Goal: Transaction & Acquisition: Purchase product/service

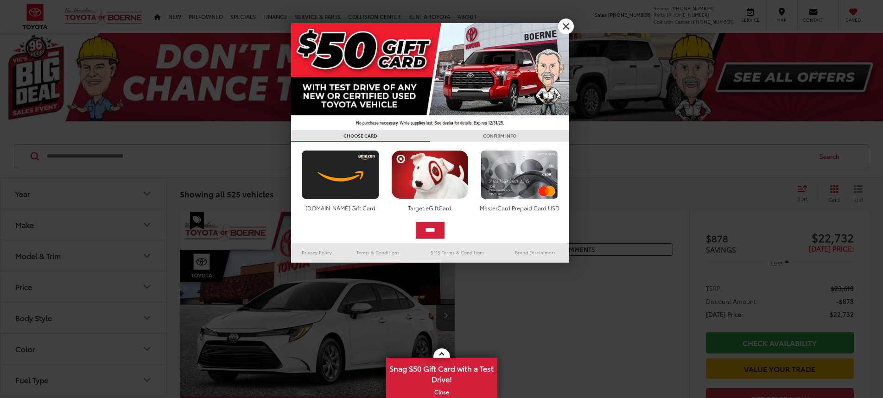
drag, startPoint x: 569, startPoint y: 34, endPoint x: 355, endPoint y: 201, distance: 271.7
click at [569, 33] on div "**********" at bounding box center [441, 199] width 883 height 398
click at [572, 20] on div at bounding box center [441, 199] width 883 height 398
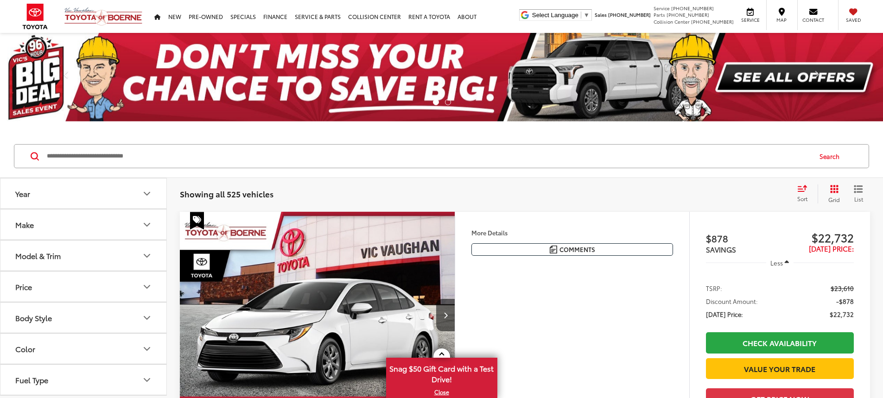
click at [136, 226] on button "Make" at bounding box center [83, 224] width 167 height 30
click at [40, 266] on img at bounding box center [41, 258] width 25 height 22
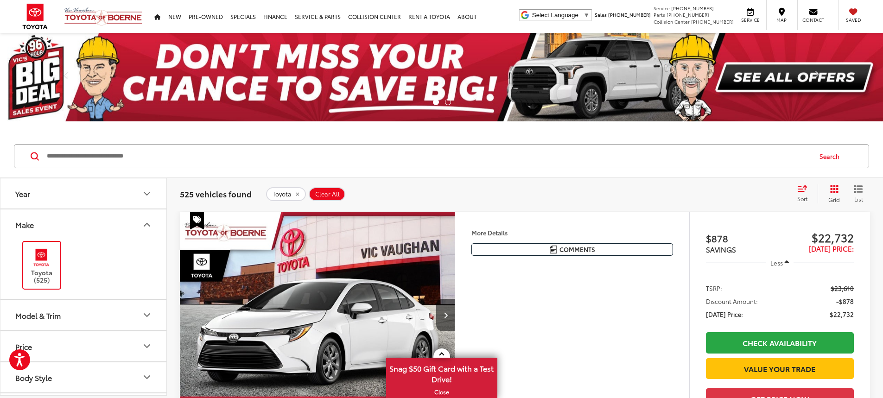
click at [136, 189] on button "Year" at bounding box center [83, 193] width 167 height 30
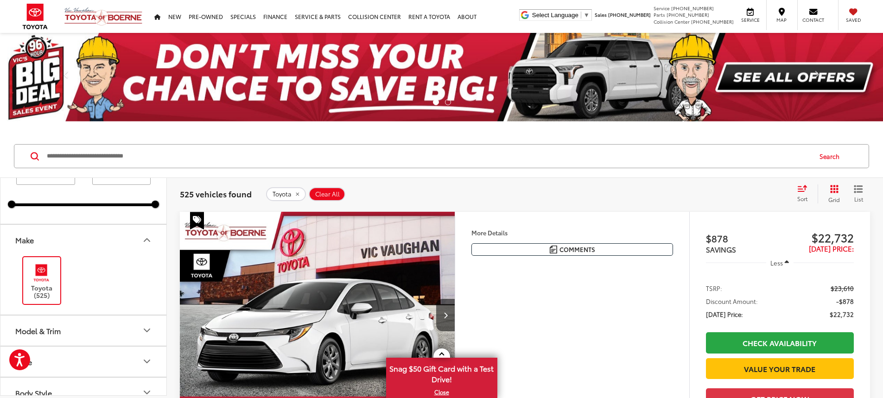
scroll to position [93, 0]
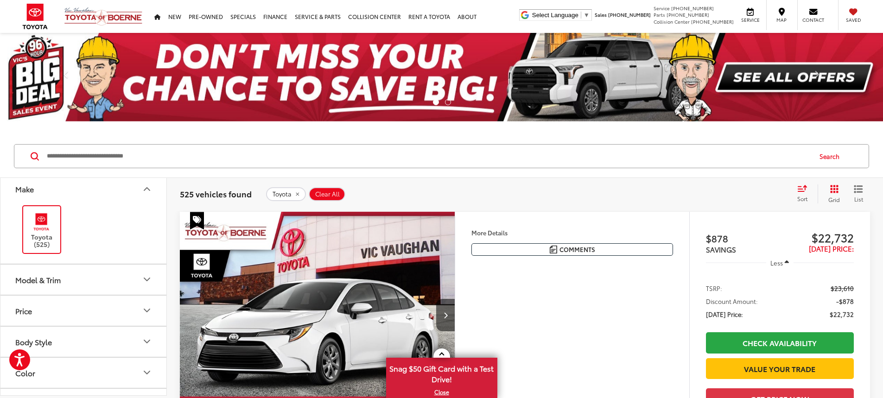
click at [94, 275] on button "Model & Trim" at bounding box center [83, 280] width 167 height 30
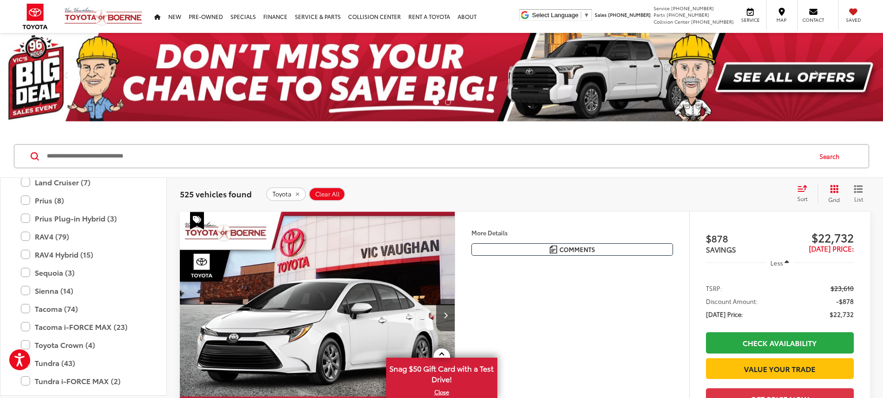
scroll to position [458, 0]
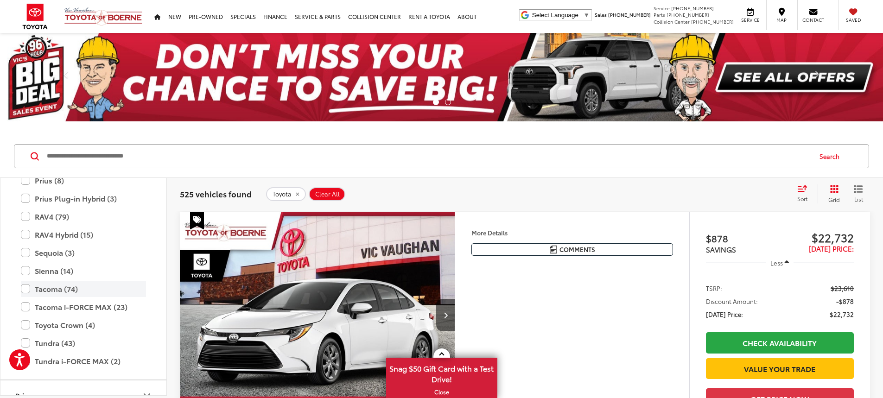
click at [28, 290] on label "Tacoma (74)" at bounding box center [83, 289] width 125 height 16
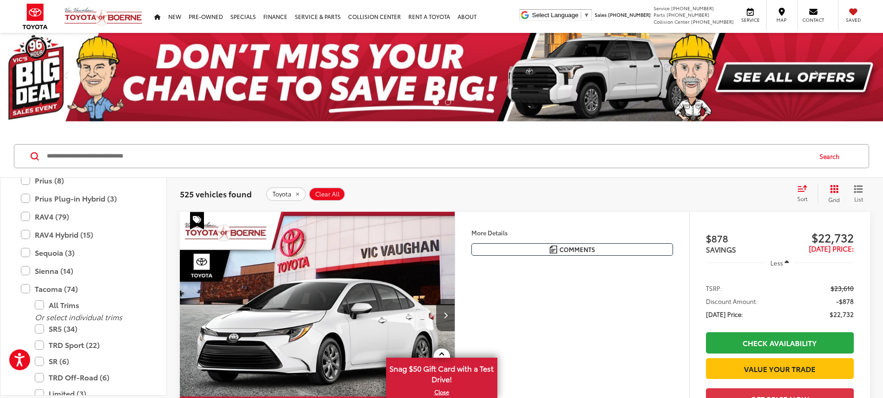
type input "****"
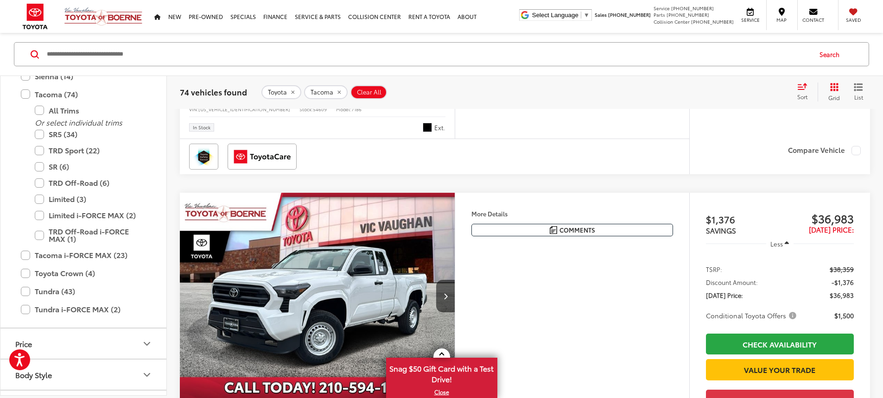
scroll to position [1529, 0]
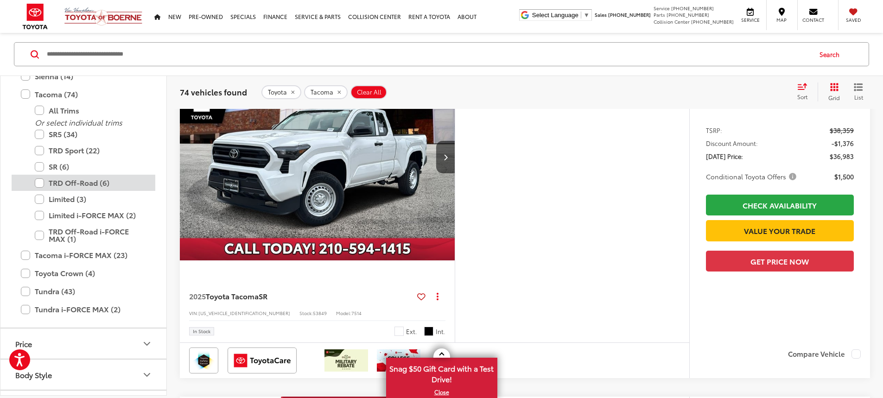
click at [40, 182] on label "TRD Off-Road (6)" at bounding box center [90, 183] width 111 height 16
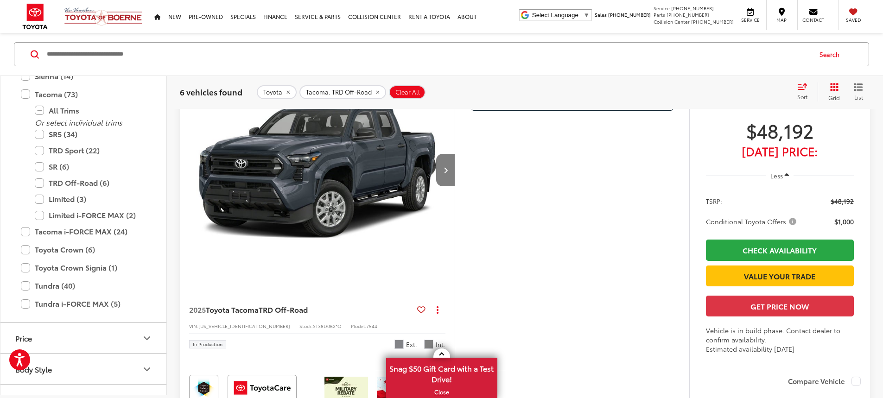
scroll to position [93, 0]
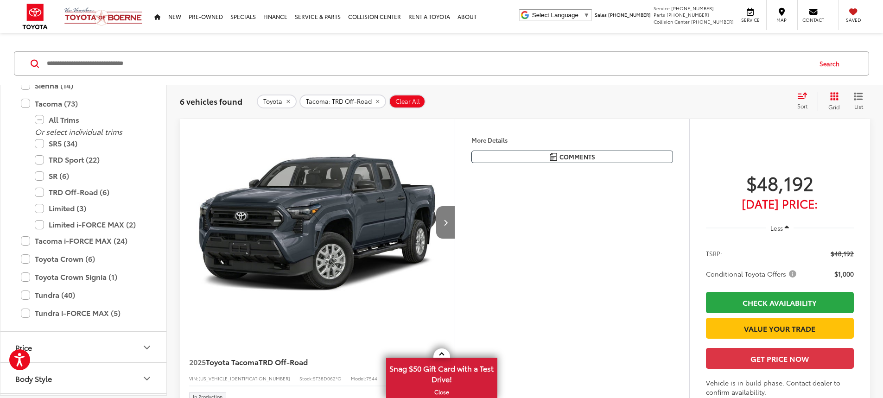
click at [455, 239] on button "Next image" at bounding box center [445, 222] width 19 height 32
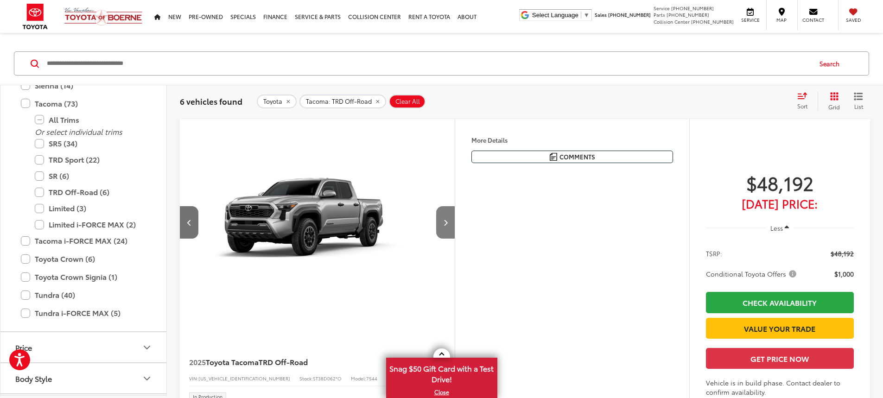
scroll to position [0, 351]
click at [455, 239] on button "Next image" at bounding box center [445, 222] width 19 height 32
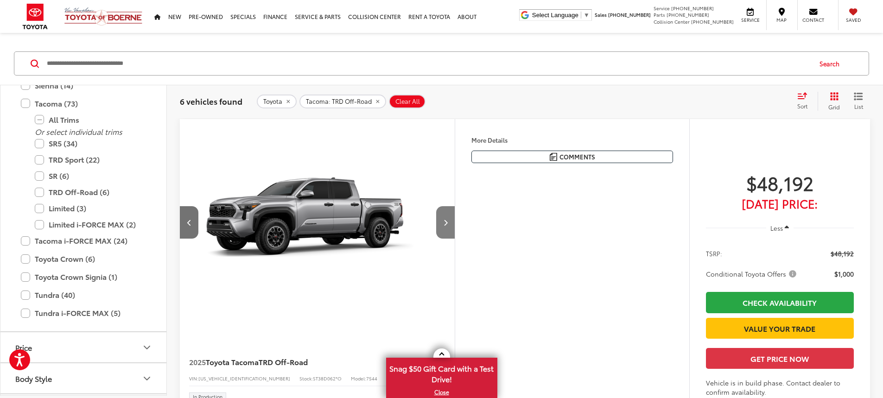
scroll to position [0, 703]
click at [0, 0] on button "More..." at bounding box center [0, 0] width 0 height 0
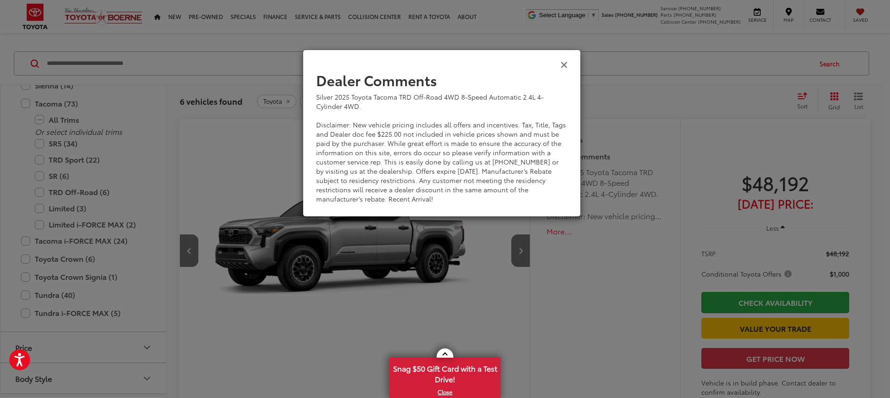
click at [567, 66] on icon "Close" at bounding box center [563, 64] width 7 height 10
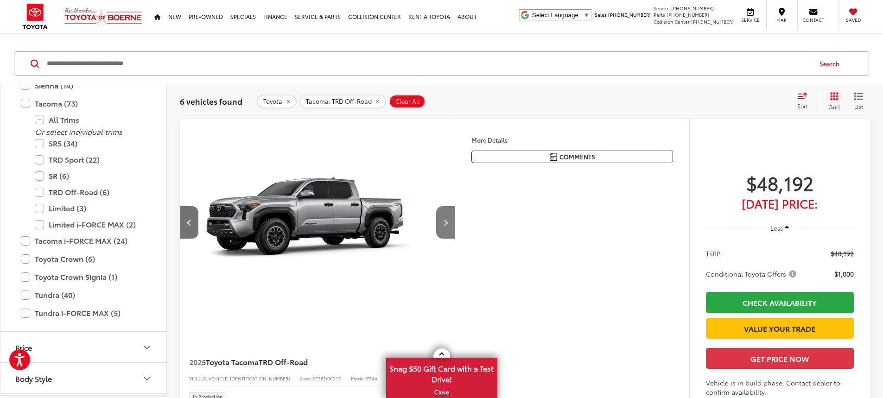
click at [455, 239] on button "Next image" at bounding box center [445, 222] width 19 height 32
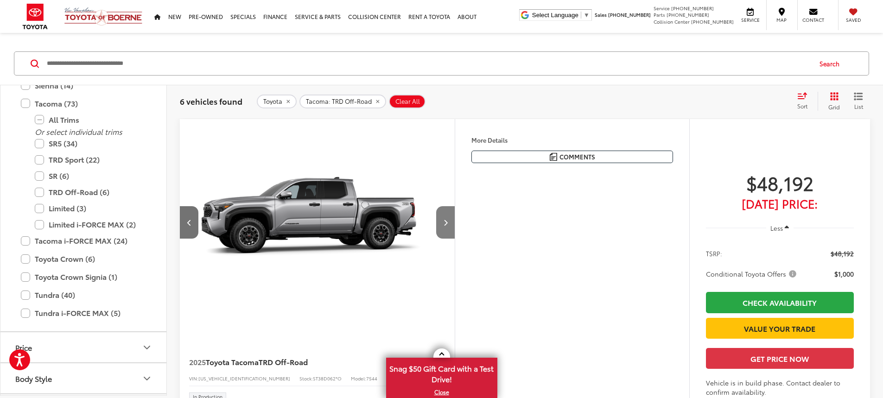
click at [455, 239] on button "Next image" at bounding box center [445, 222] width 19 height 32
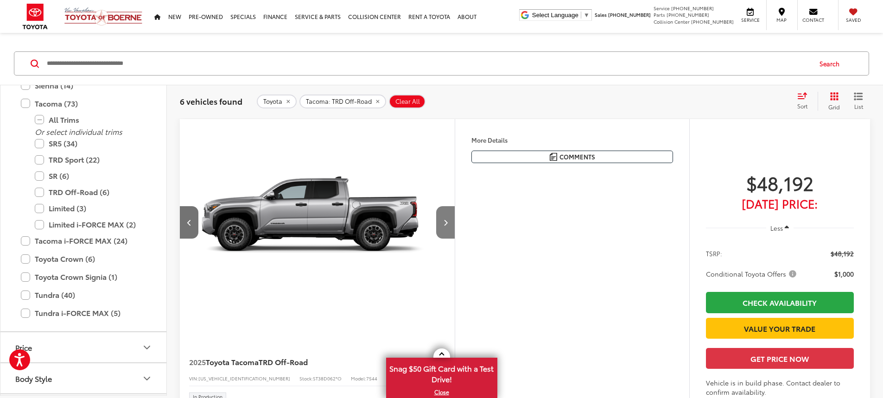
click at [455, 239] on button "Next image" at bounding box center [445, 222] width 19 height 32
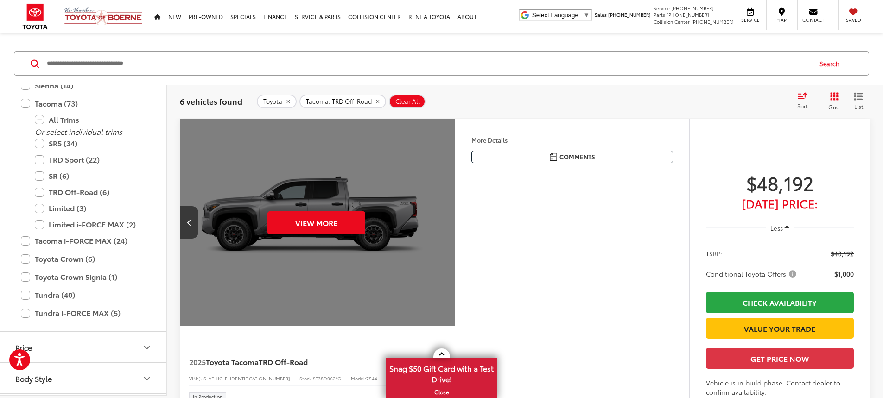
scroll to position [0, 1757]
click at [454, 251] on div "View More" at bounding box center [316, 222] width 276 height 207
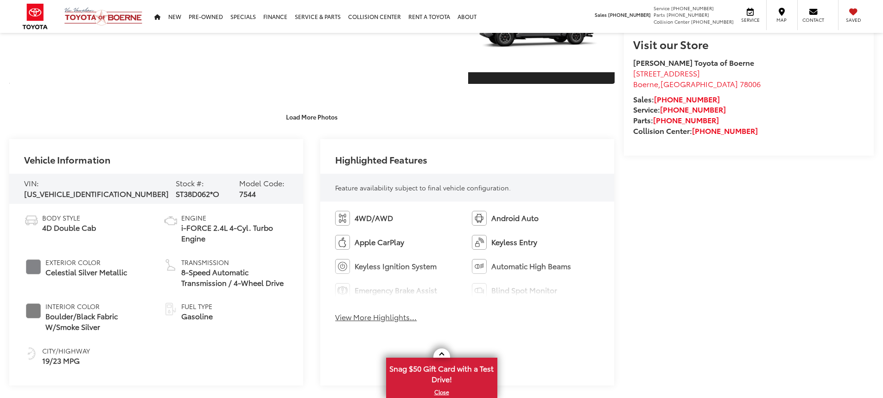
scroll to position [139, 0]
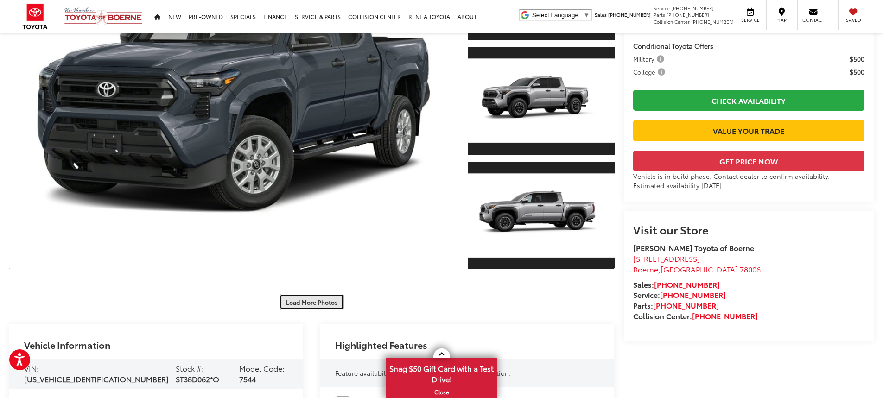
click at [298, 301] on button "Load More Photos" at bounding box center [311, 302] width 64 height 16
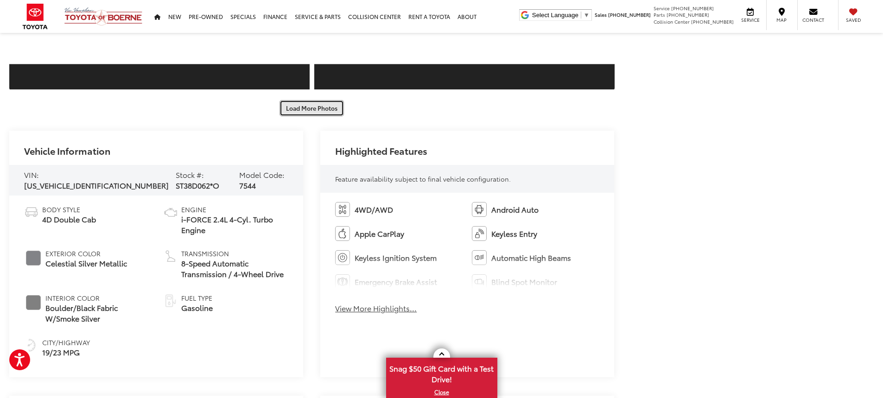
scroll to position [649, 0]
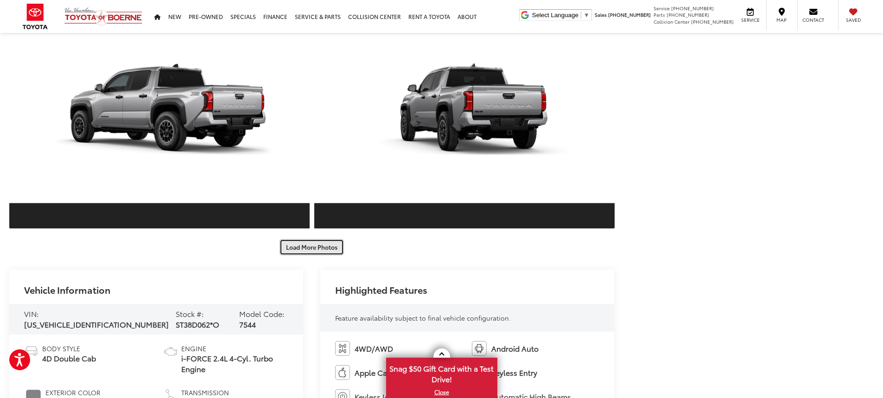
click at [329, 244] on button "Load More Photos" at bounding box center [311, 247] width 64 height 16
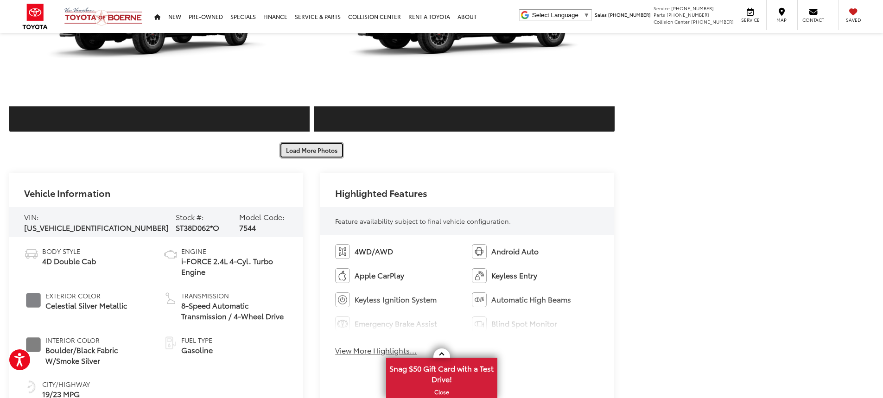
scroll to position [1205, 0]
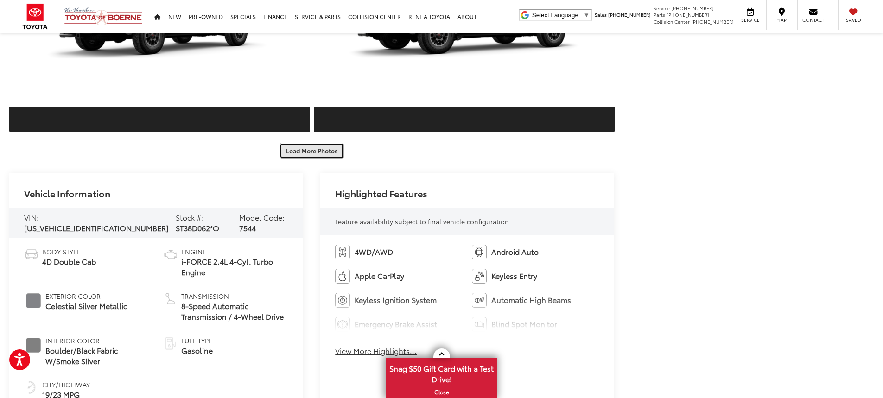
click at [328, 155] on button "Load More Photos" at bounding box center [311, 151] width 64 height 16
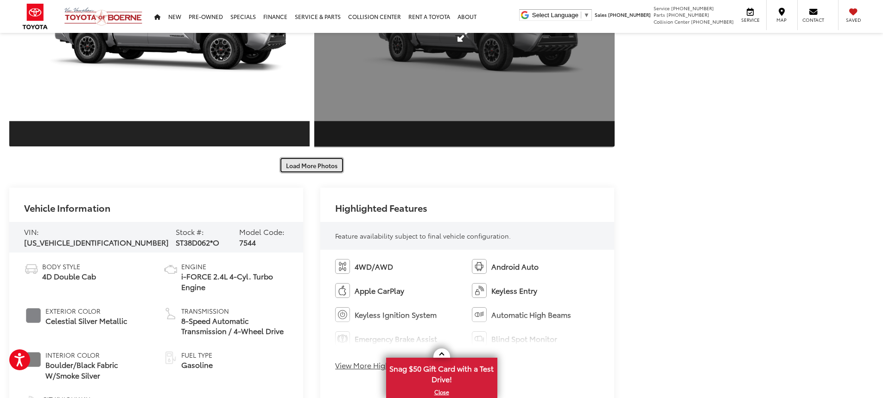
scroll to position [1622, 0]
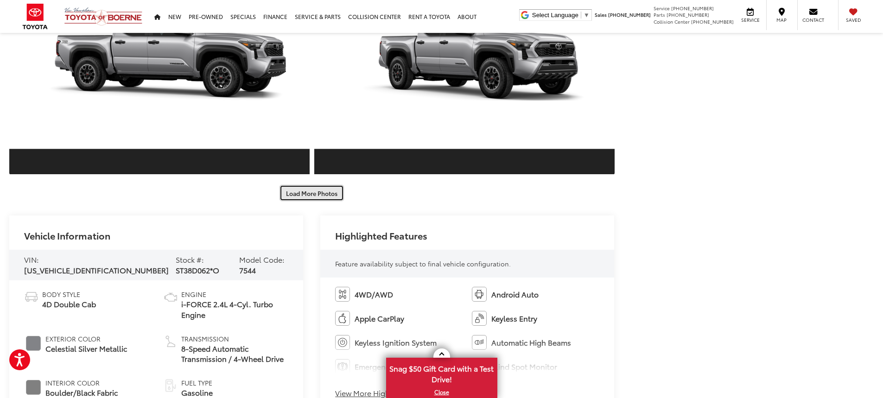
click at [322, 196] on button "Load More Photos" at bounding box center [311, 193] width 64 height 16
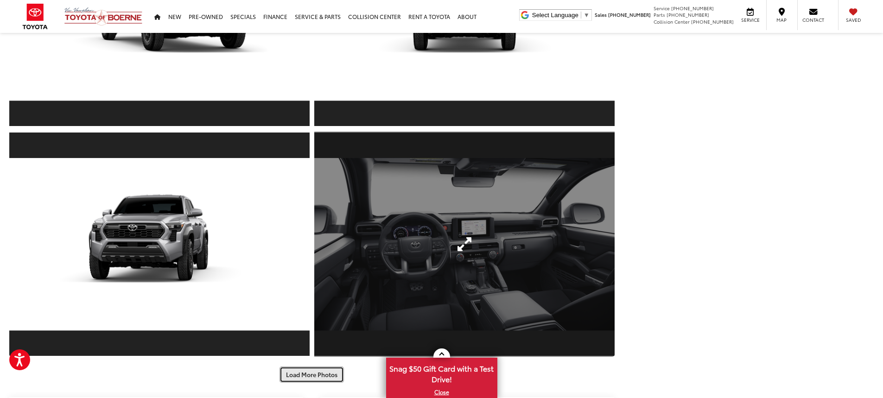
scroll to position [1946, 0]
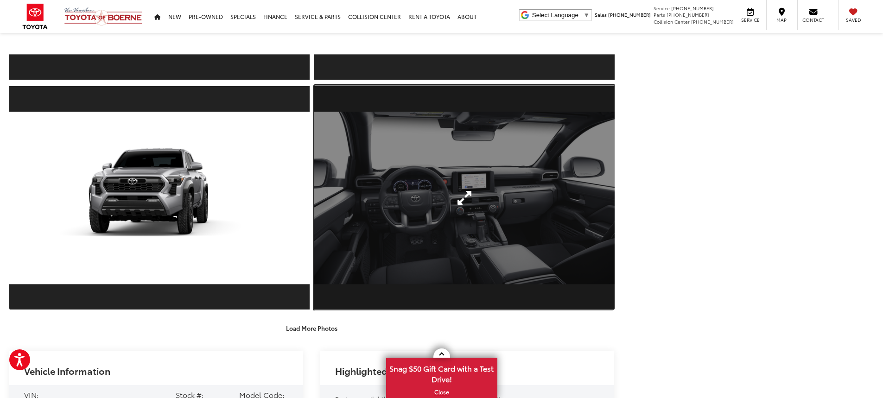
click at [459, 207] on link "Expand Photo 19" at bounding box center [464, 197] width 300 height 225
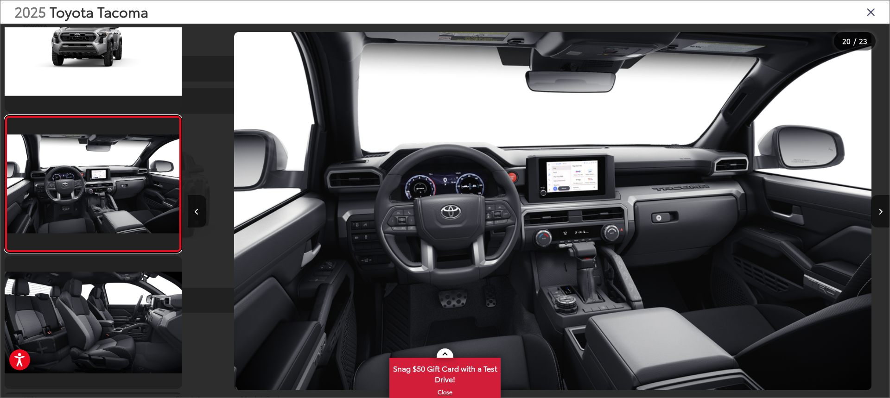
scroll to position [0, 13333]
